Goal: Task Accomplishment & Management: Use online tool/utility

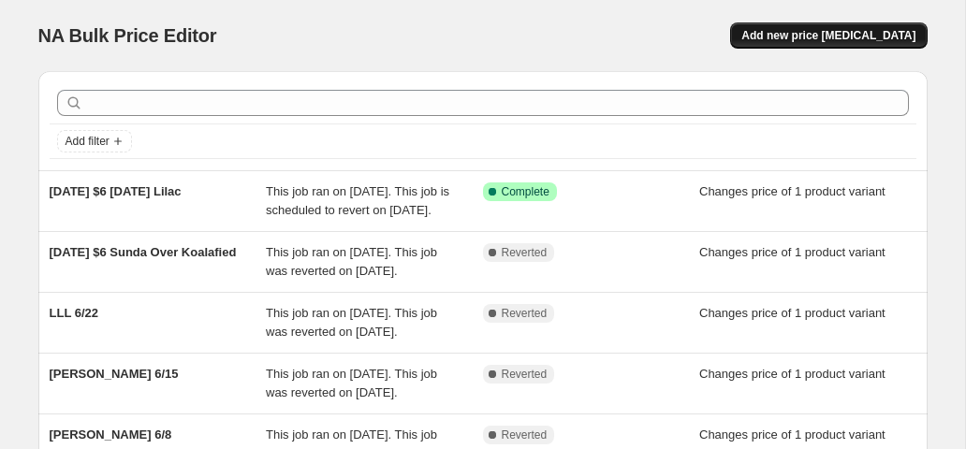
click at [820, 41] on span "Add new price [MEDICAL_DATA]" at bounding box center [828, 35] width 174 height 15
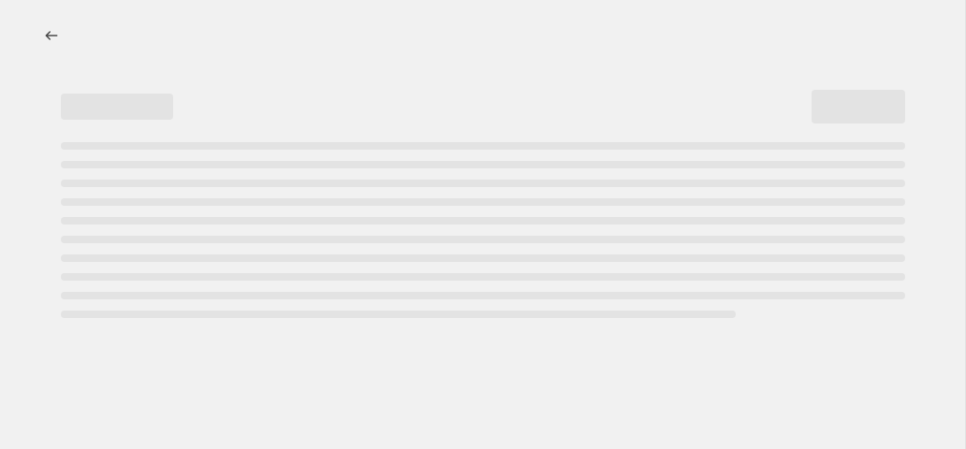
select select "percentage"
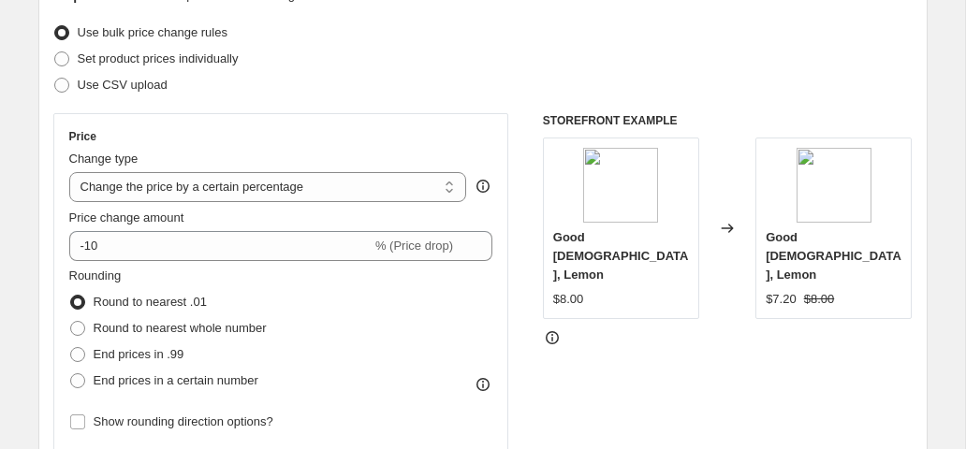
scroll to position [235, 0]
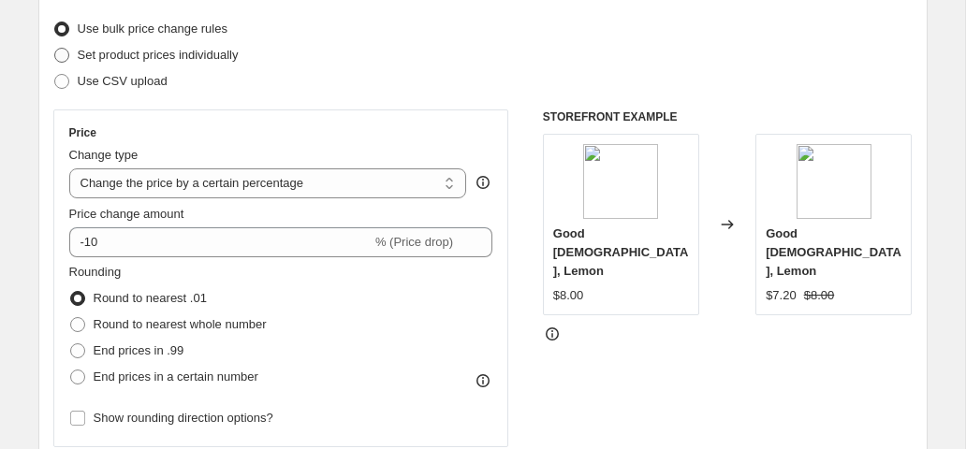
click at [62, 54] on span at bounding box center [61, 55] width 15 height 15
click at [55, 49] on input "Set product prices individually" at bounding box center [54, 48] width 1 height 1
radio input "true"
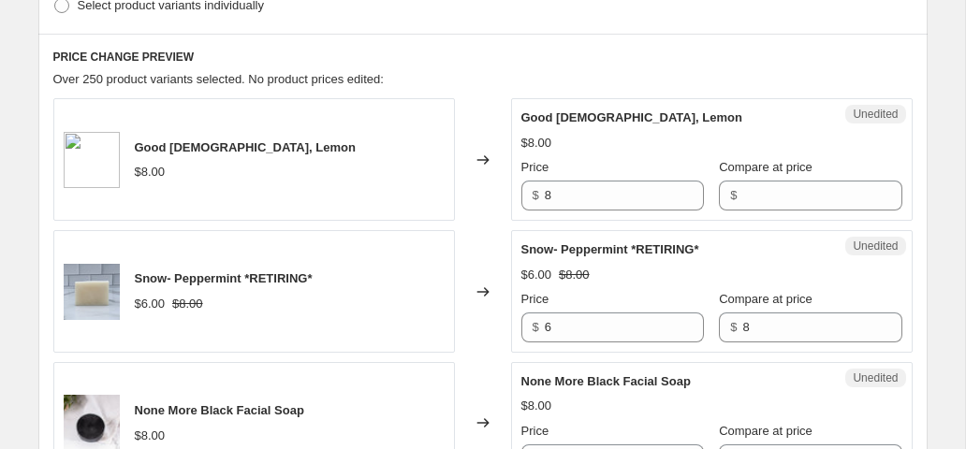
scroll to position [490, 0]
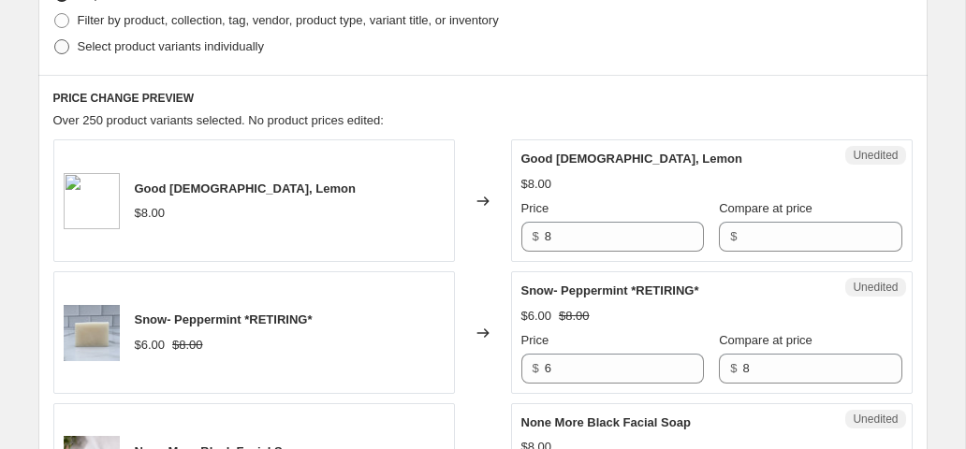
click at [60, 53] on span at bounding box center [61, 46] width 15 height 15
click at [55, 40] on input "Select product variants individually" at bounding box center [54, 39] width 1 height 1
radio input "true"
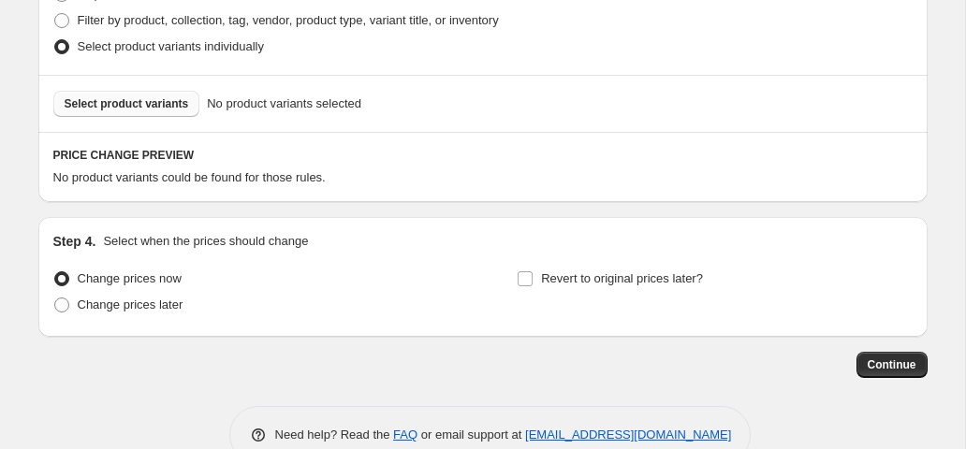
click at [149, 95] on button "Select product variants" at bounding box center [126, 104] width 147 height 26
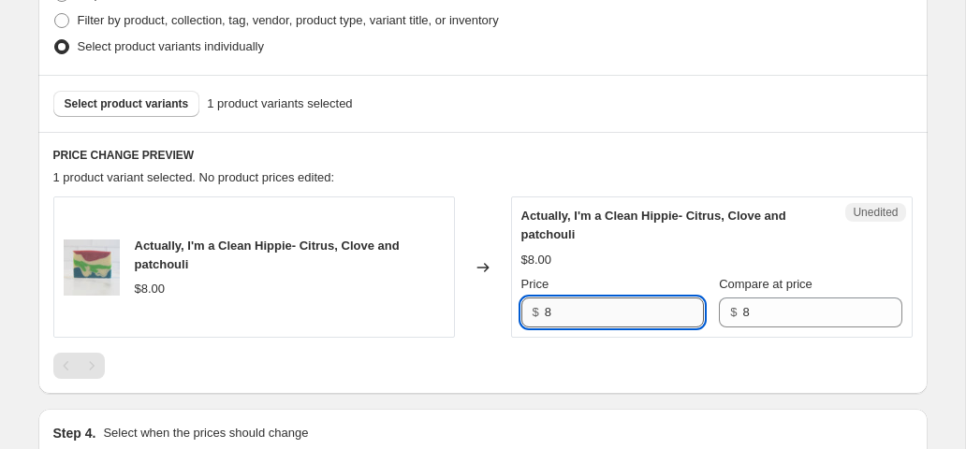
click at [571, 315] on input "8" at bounding box center [624, 313] width 159 height 30
type input "6"
click at [388, 338] on div "Actually, I'm a Clean Hippie- Citrus, Clove and patchouli $8.00 Changed to Uned…" at bounding box center [482, 288] width 859 height 182
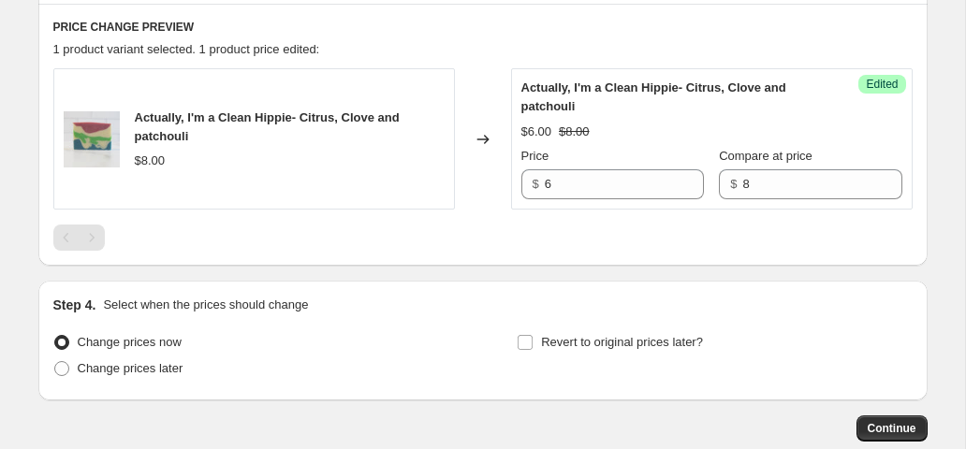
scroll to position [725, 0]
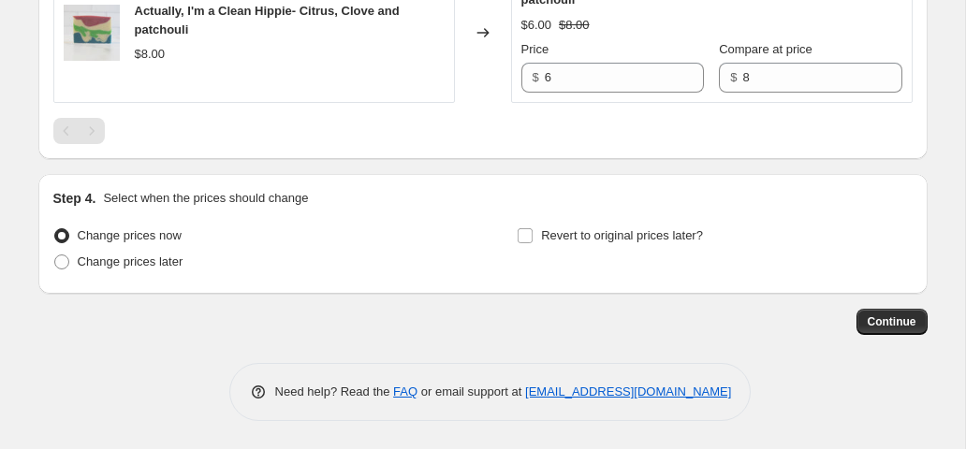
click at [45, 267] on div "Step 4. Select when the prices should change Change prices now Change prices la…" at bounding box center [482, 234] width 889 height 120
click at [61, 267] on span at bounding box center [61, 262] width 15 height 15
click at [55, 255] on input "Change prices later" at bounding box center [54, 255] width 1 height 1
radio input "true"
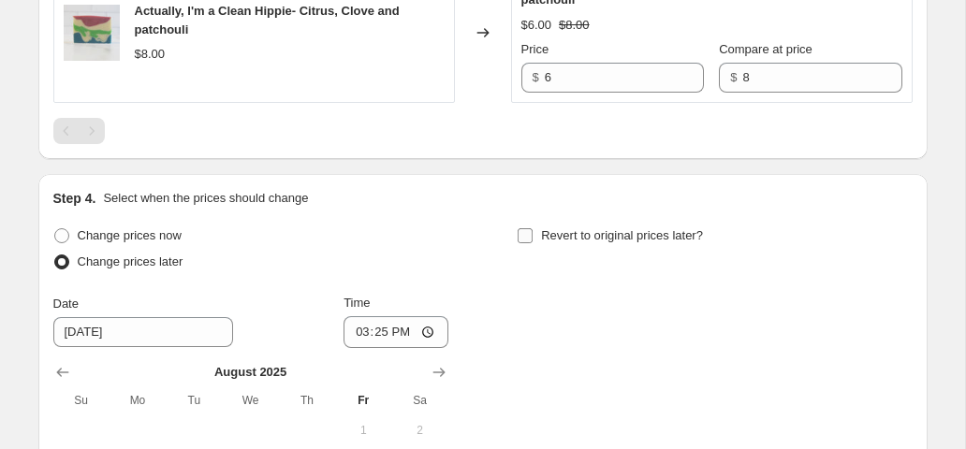
click at [525, 236] on input "Revert to original prices later?" at bounding box center [525, 235] width 15 height 15
checkbox input "true"
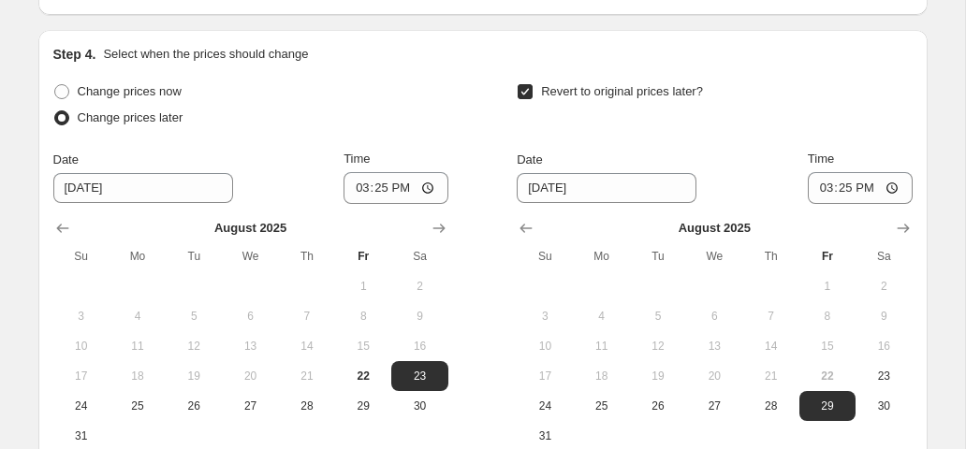
scroll to position [883, 0]
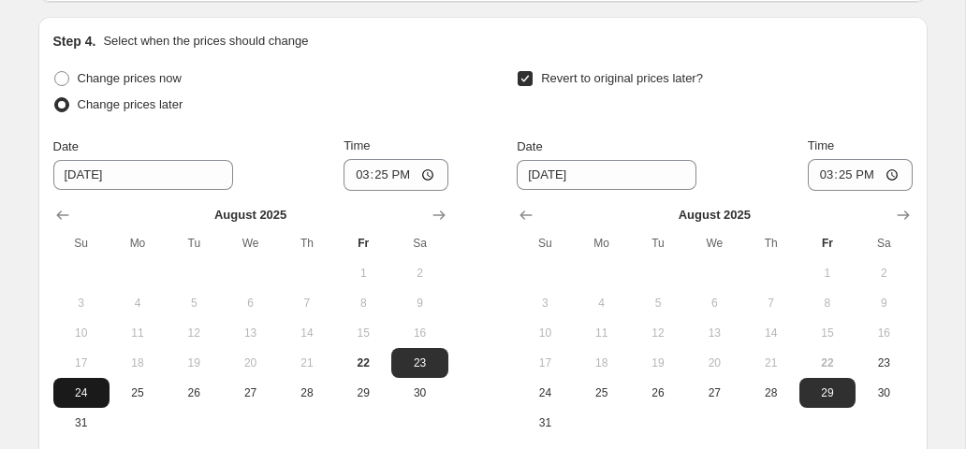
click at [76, 392] on span "24" at bounding box center [81, 393] width 41 height 15
type input "[DATE]"
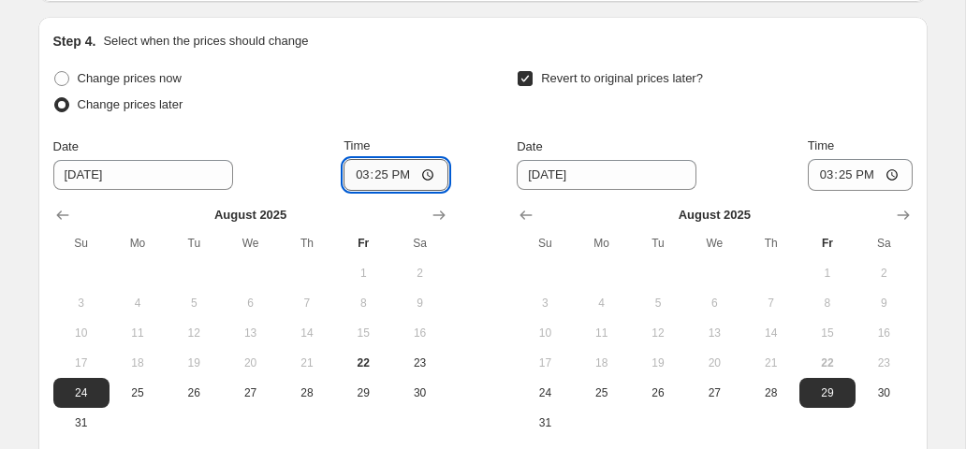
click at [355, 176] on input "15:25" at bounding box center [395, 175] width 105 height 32
type input "00:00"
click at [547, 391] on span "24" at bounding box center [544, 393] width 41 height 15
type input "[DATE]"
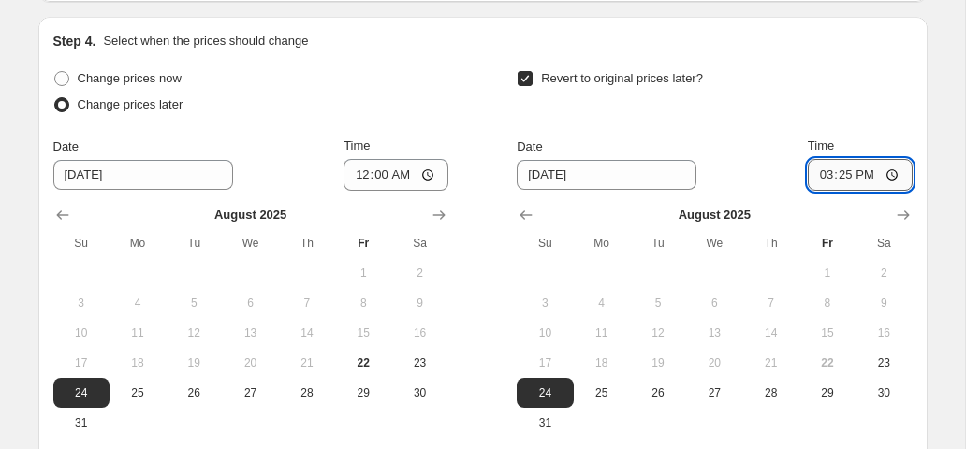
click at [825, 181] on input "15:25" at bounding box center [860, 175] width 105 height 32
type input "23:59"
click at [734, 126] on div "Revert to original prices later? Date [DATE] Time 23:59 [DATE] Su Mo Tu We Th F…" at bounding box center [714, 252] width 395 height 372
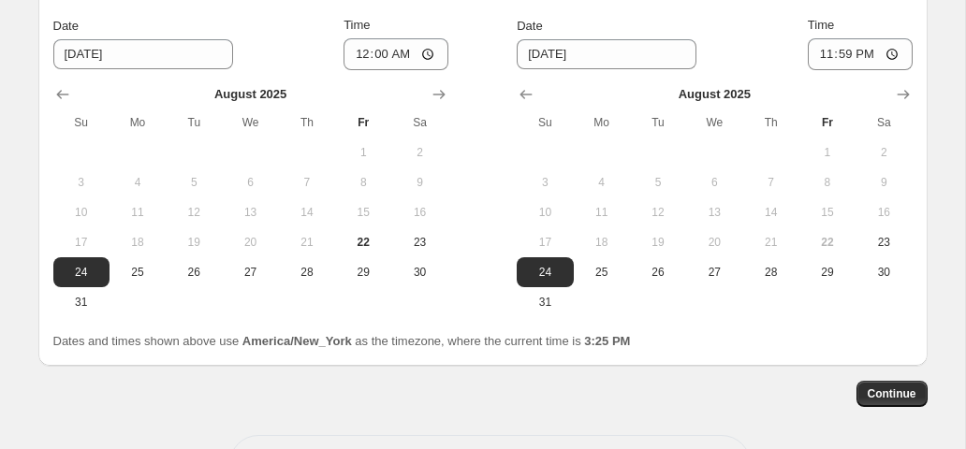
scroll to position [1001, 0]
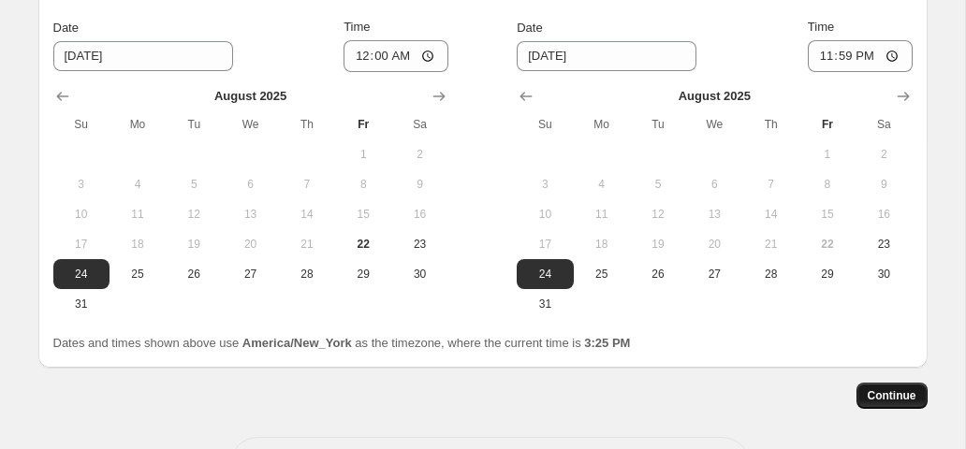
click at [895, 396] on span "Continue" at bounding box center [892, 395] width 49 height 15
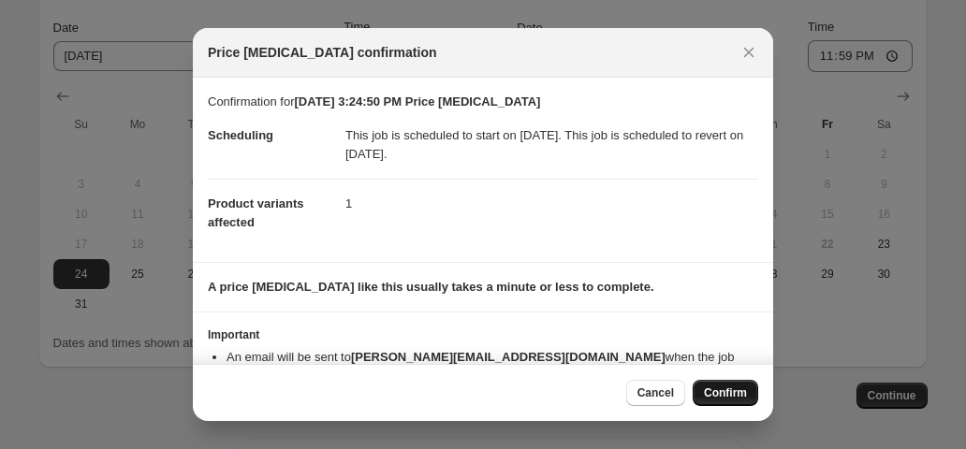
click at [721, 394] on span "Confirm" at bounding box center [725, 393] width 43 height 15
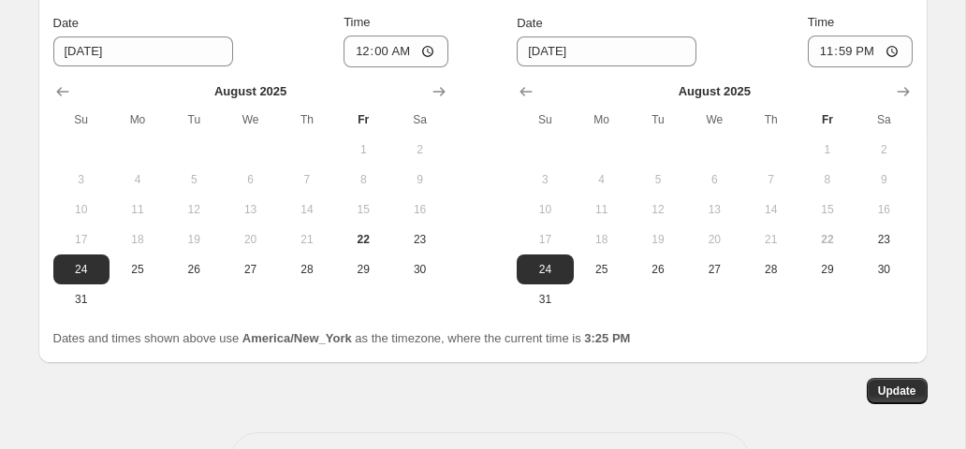
scroll to position [1223, 0]
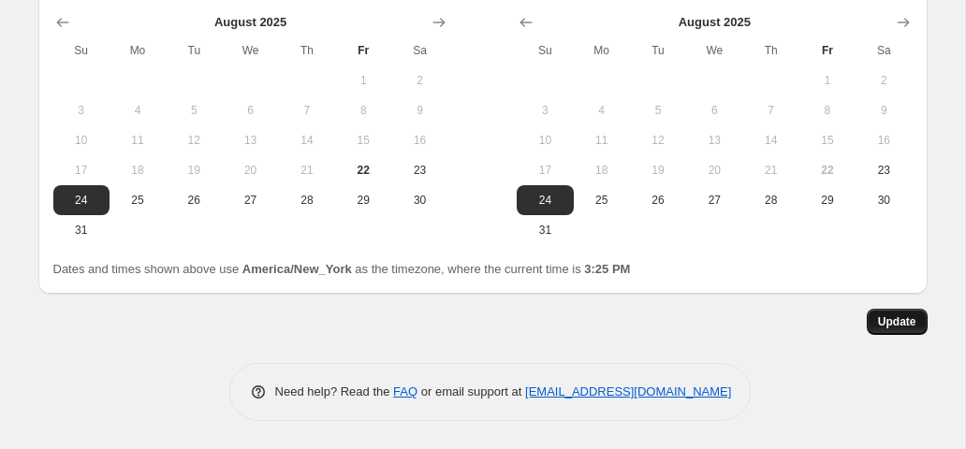
click at [896, 324] on span "Update" at bounding box center [897, 321] width 38 height 15
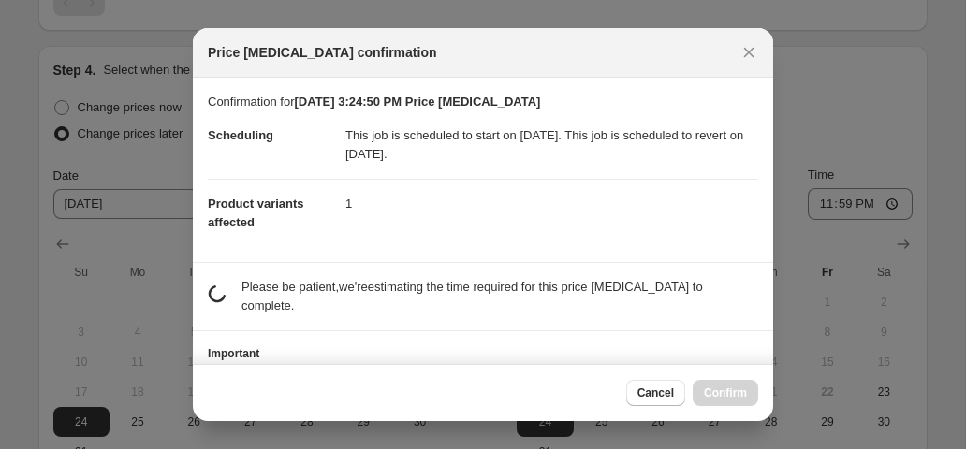
scroll to position [0, 0]
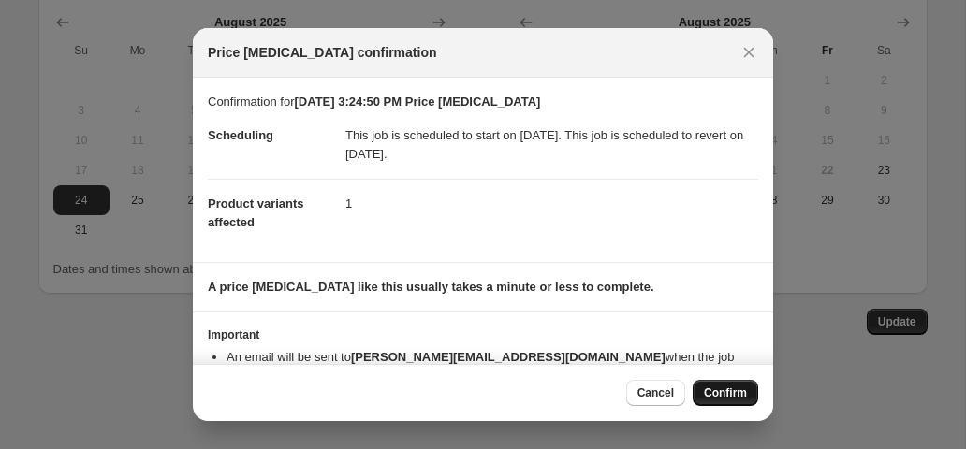
click at [712, 392] on span "Confirm" at bounding box center [725, 393] width 43 height 15
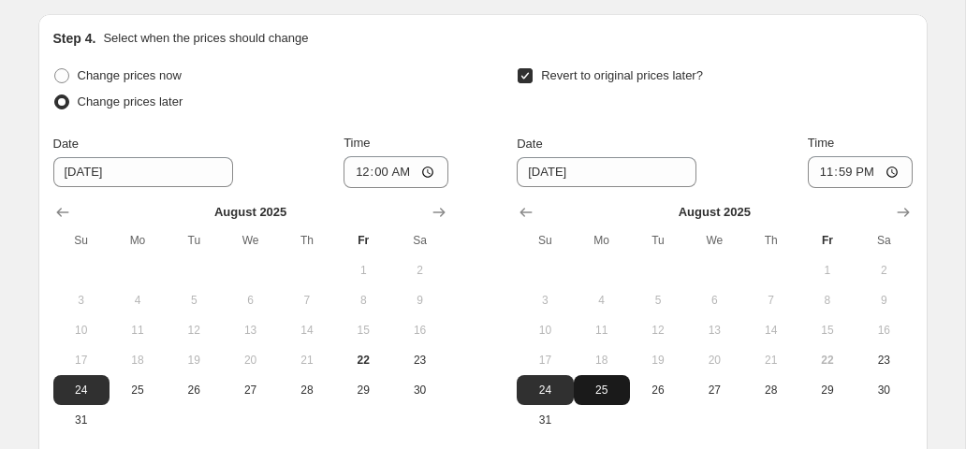
scroll to position [977, 0]
